Goal: Task Accomplishment & Management: Use online tool/utility

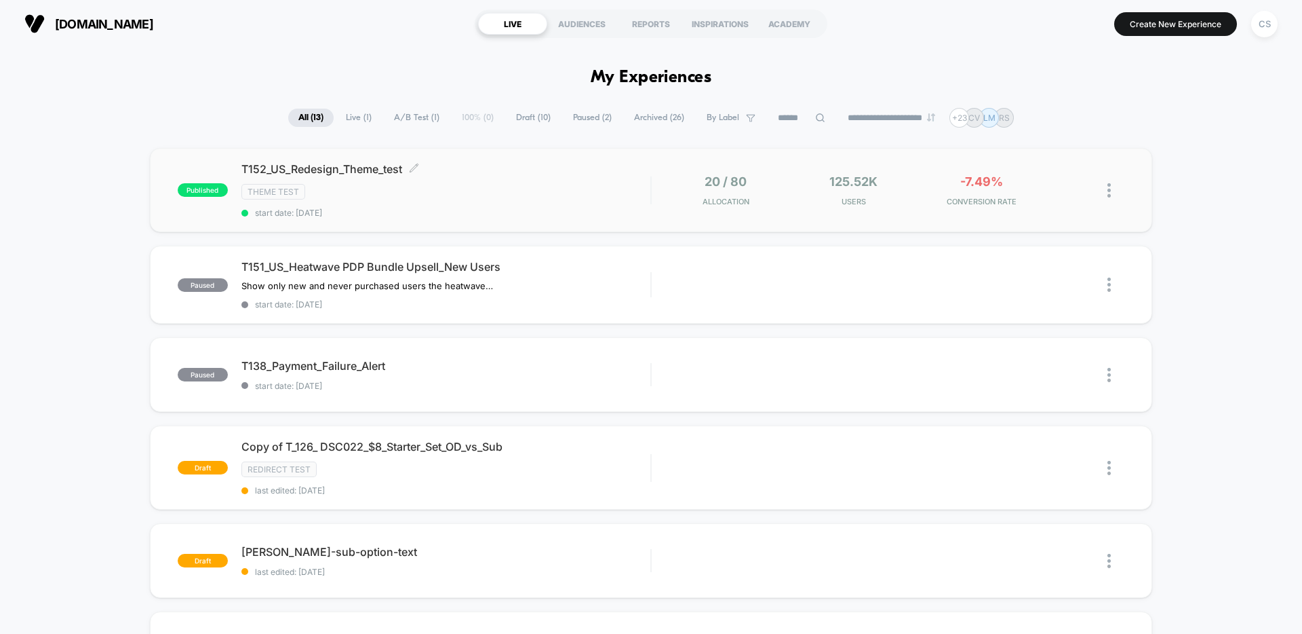
click at [552, 172] on span "T152_US_Redesign_Theme_test Click to edit experience details" at bounding box center [445, 169] width 409 height 14
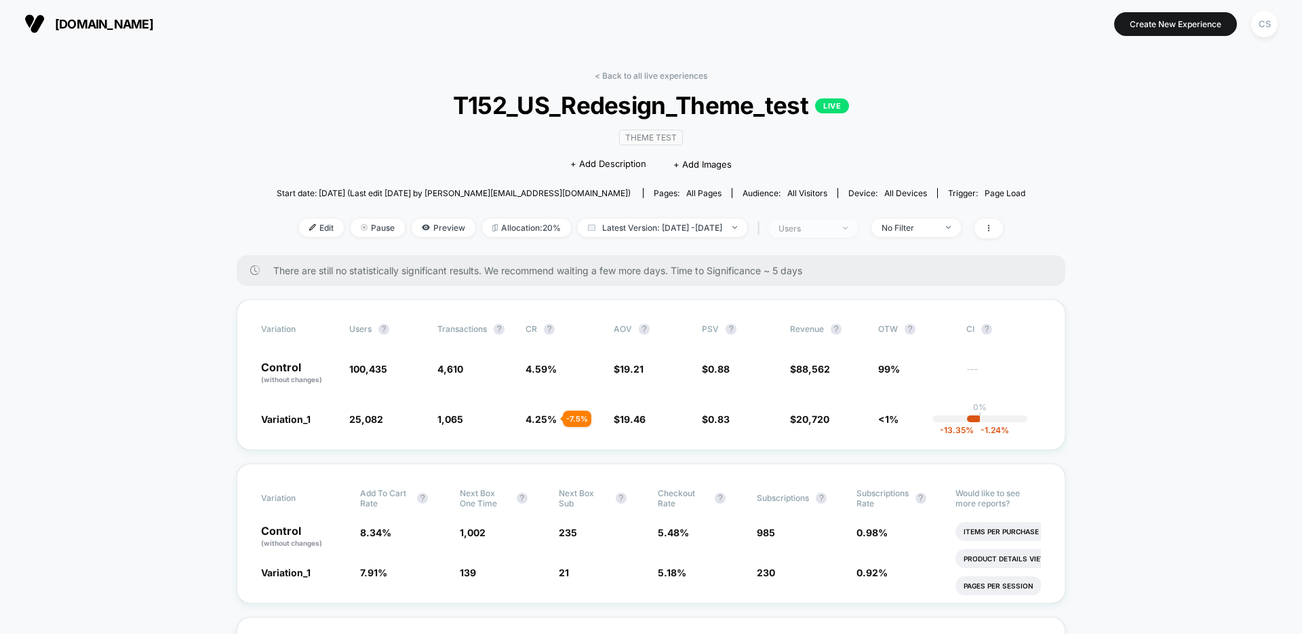
click at [833, 230] on div "users" at bounding box center [806, 228] width 54 height 10
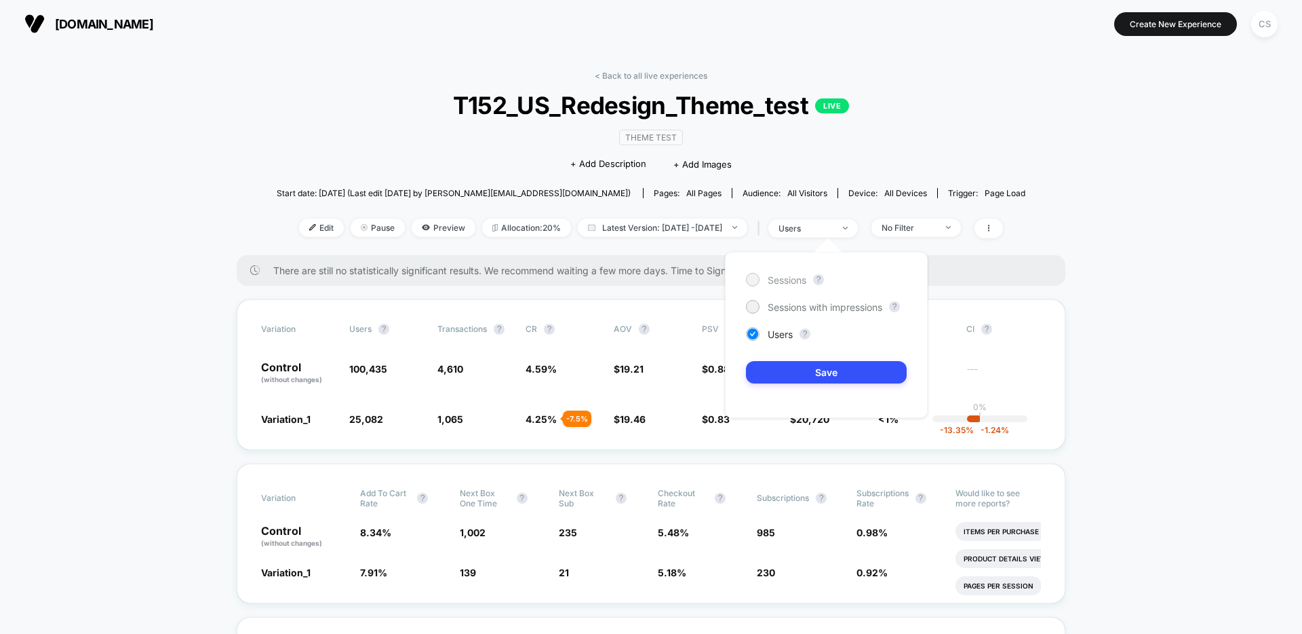
click at [784, 279] on span "Sessions" at bounding box center [787, 280] width 39 height 12
click at [811, 376] on button "Save" at bounding box center [826, 372] width 161 height 22
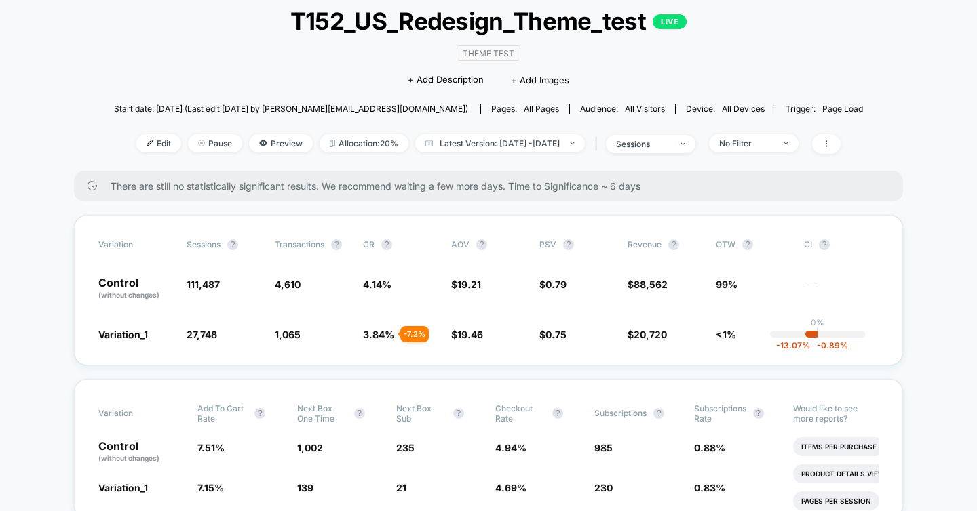
scroll to position [112, 0]
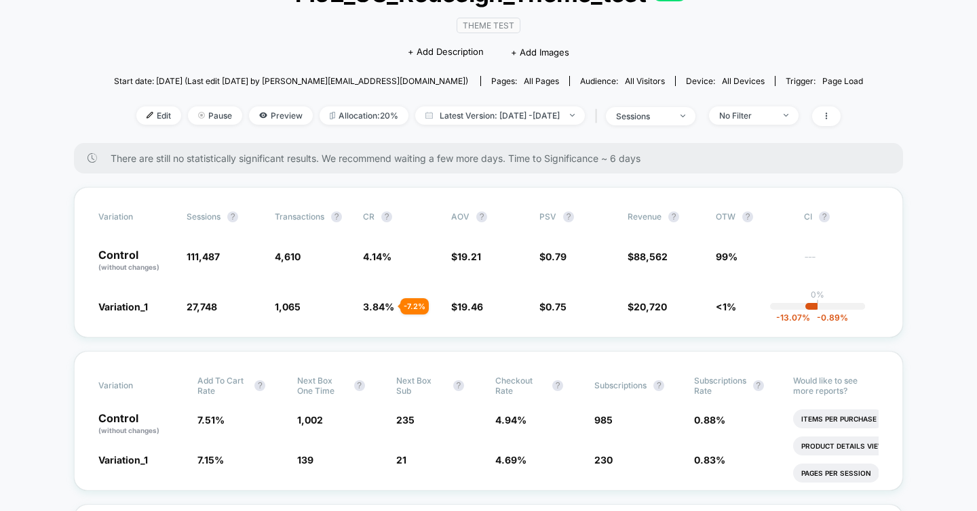
click at [277, 28] on div "Theme Test Click to edit experience details + Add Description + Add Images" at bounding box center [488, 38] width 449 height 62
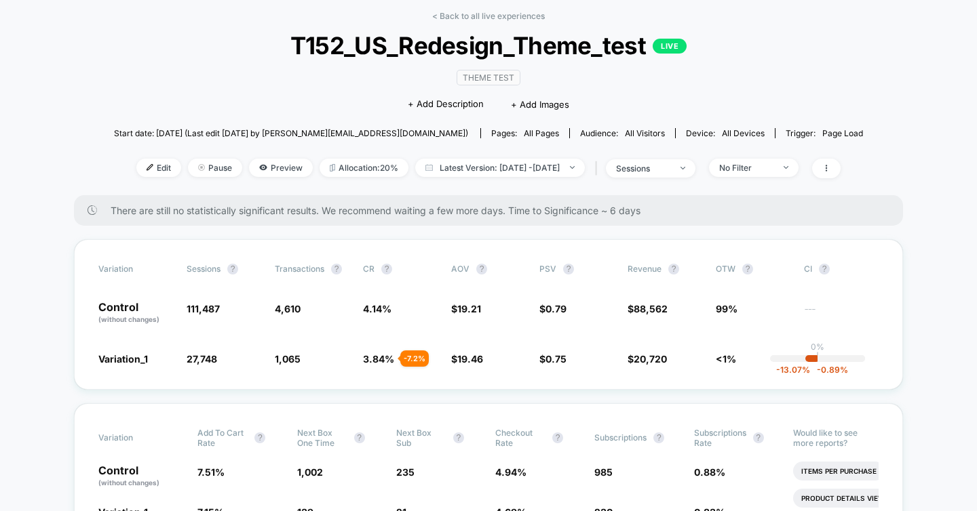
scroll to position [0, 0]
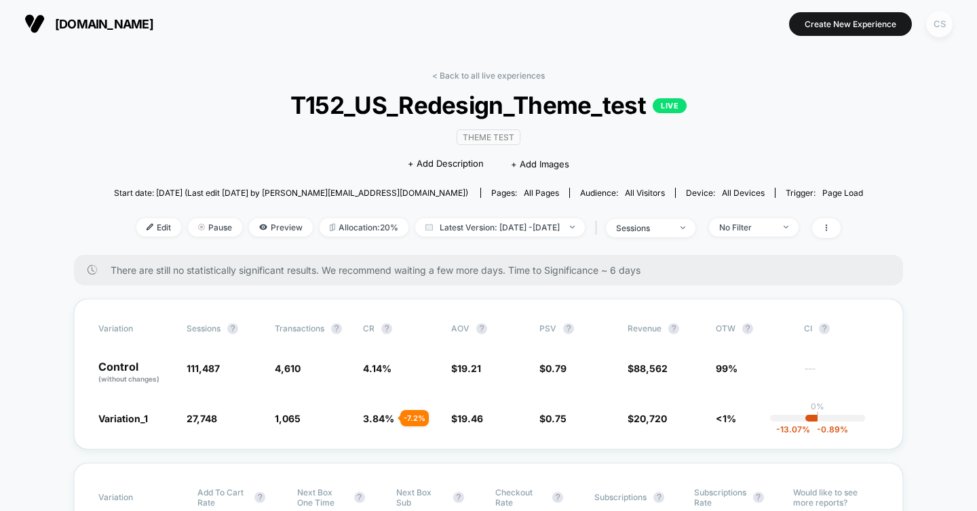
click at [941, 20] on div "CS" at bounding box center [939, 24] width 26 height 26
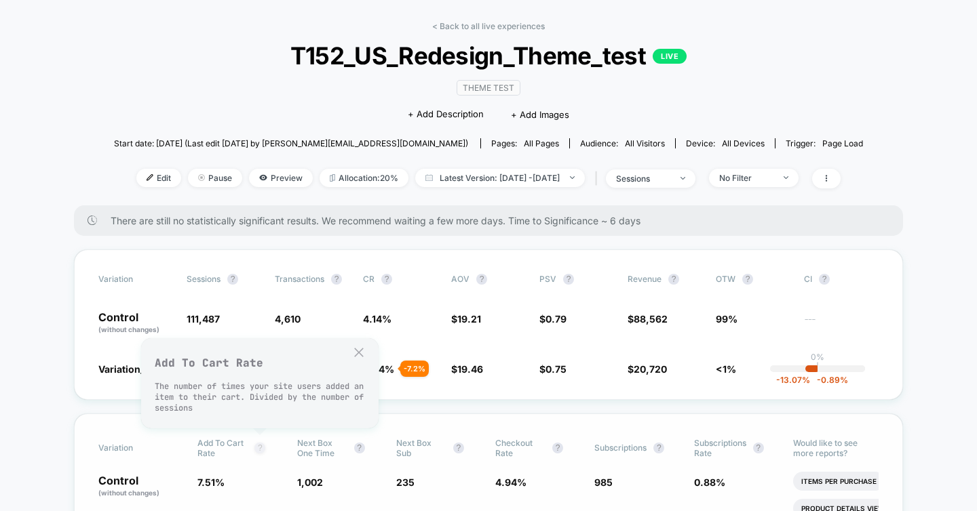
scroll to position [58, 0]
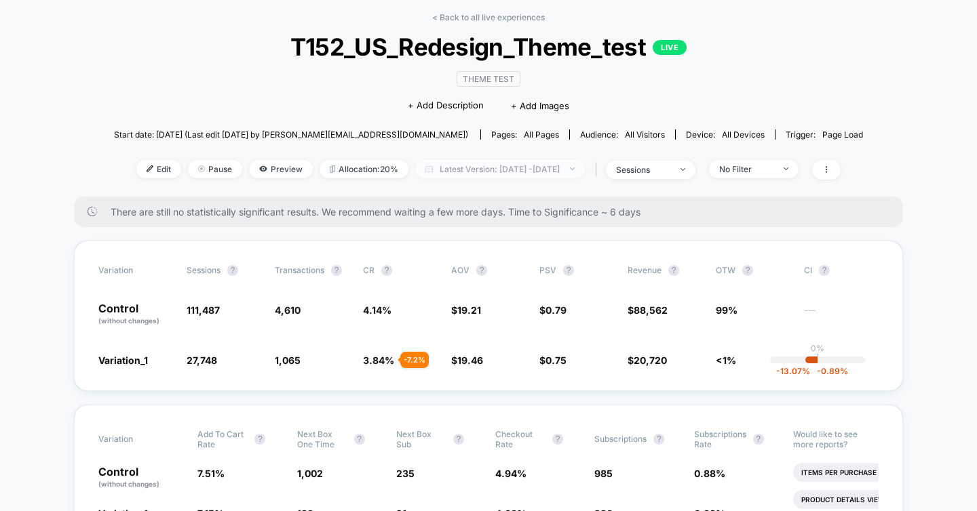
click at [520, 171] on span "Latest Version: [DATE] - [DATE]" at bounding box center [500, 169] width 170 height 18
select select "*"
select select "****"
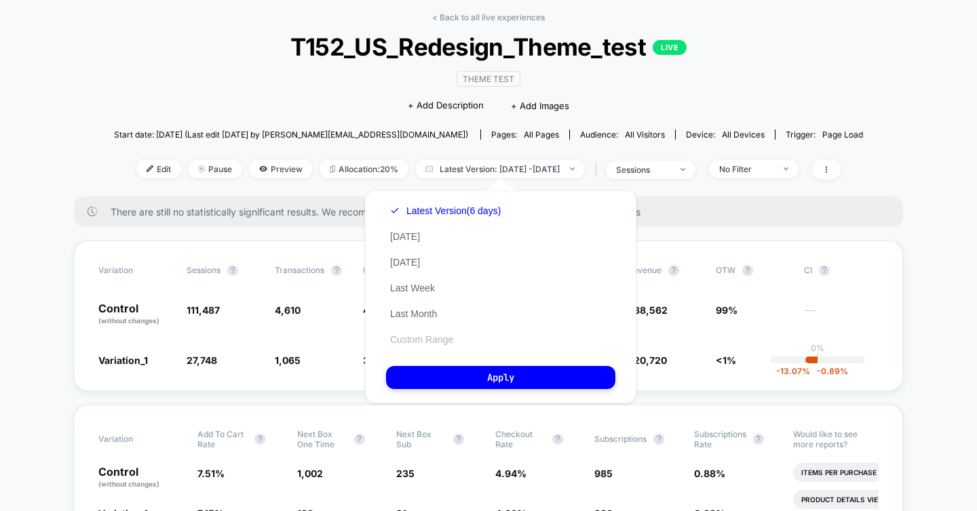
click at [450, 337] on button "Custom Range" at bounding box center [421, 340] width 71 height 12
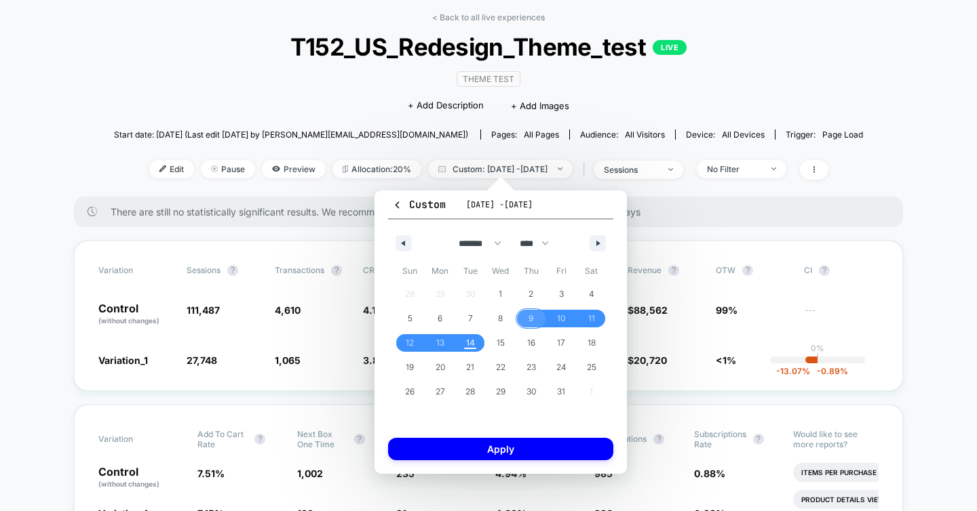
click at [533, 325] on span "9" at bounding box center [531, 319] width 31 height 18
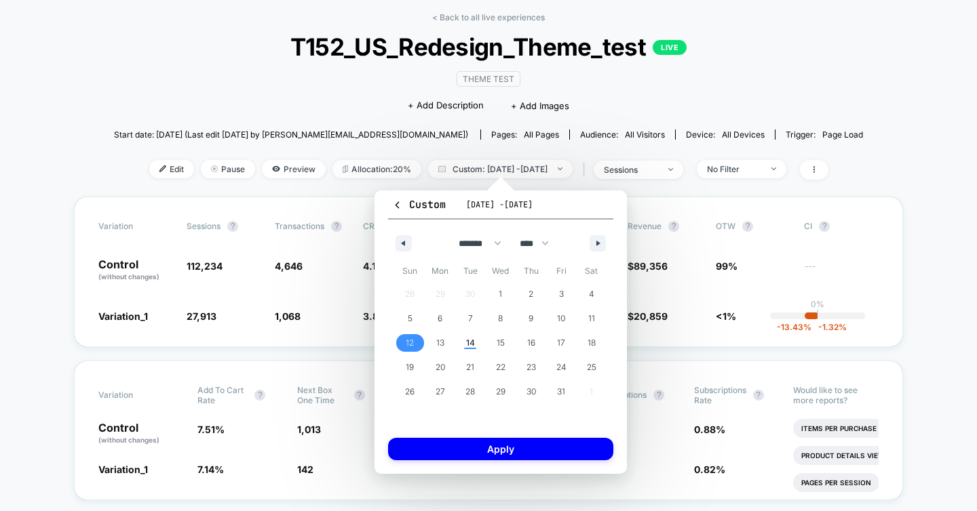
click at [405, 344] on span "12" at bounding box center [410, 343] width 31 height 18
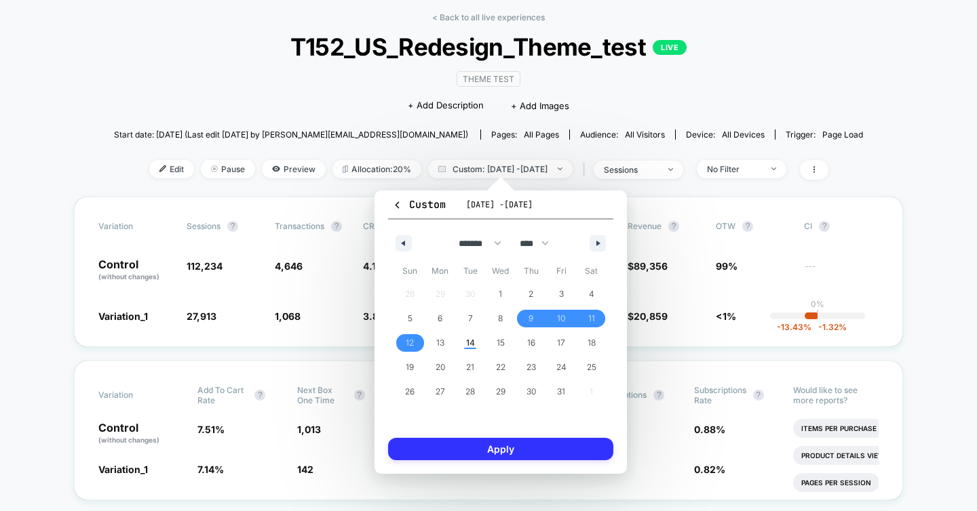
click at [499, 448] on button "Apply" at bounding box center [500, 449] width 225 height 22
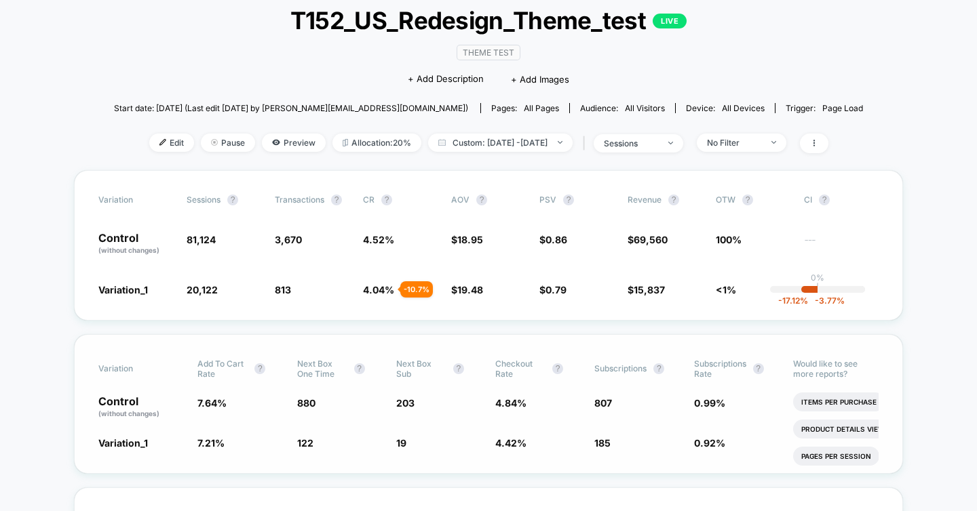
scroll to position [94, 0]
